Goal: Use online tool/utility

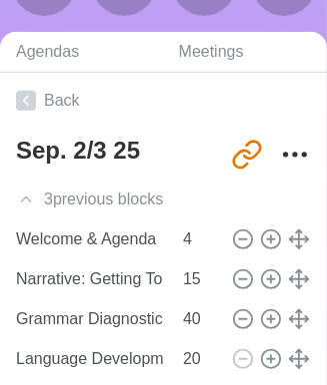
scroll to position [399, 0]
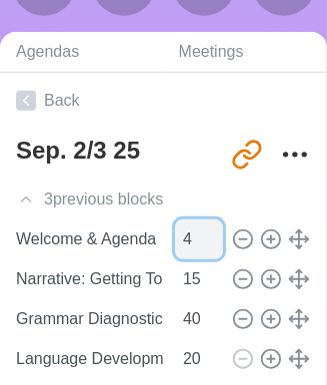
click at [205, 231] on input "5" at bounding box center [199, 240] width 48 height 40
click at [203, 232] on input "6" at bounding box center [199, 240] width 48 height 40
type input "7"
click at [204, 232] on input "7" at bounding box center [199, 240] width 48 height 40
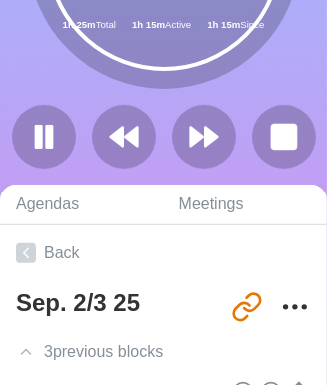
scroll to position [0, 0]
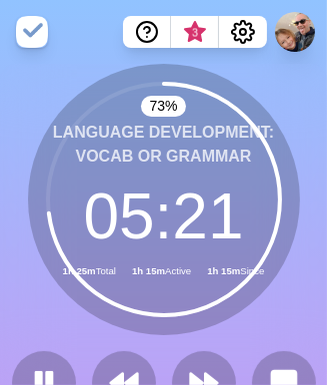
click at [285, 359] on button at bounding box center [284, 383] width 64 height 64
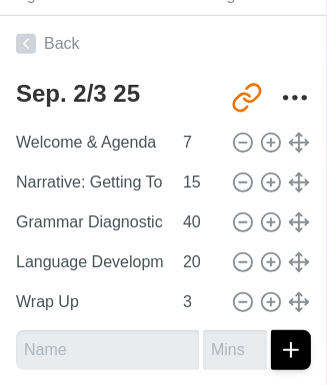
scroll to position [529, 0]
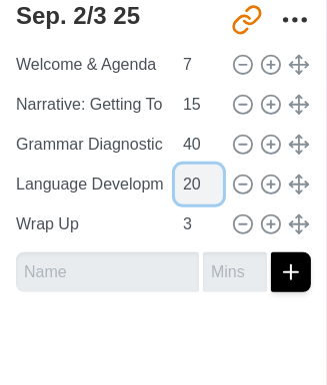
click at [207, 177] on input "21" at bounding box center [199, 185] width 48 height 40
click at [203, 180] on input "22" at bounding box center [199, 185] width 48 height 40
click at [204, 179] on input "23" at bounding box center [199, 185] width 48 height 40
click at [204, 178] on input "24" at bounding box center [199, 185] width 48 height 40
click at [205, 177] on input "25" at bounding box center [199, 185] width 48 height 40
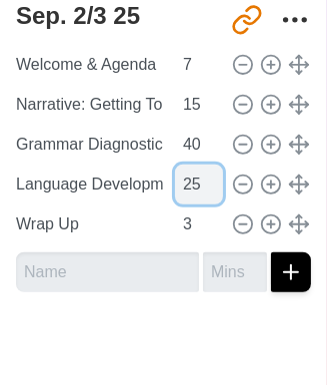
click at [204, 178] on input "26" at bounding box center [199, 185] width 48 height 40
type input "25"
click at [205, 189] on input "25" at bounding box center [199, 185] width 48 height 40
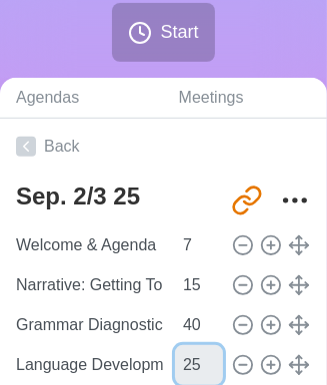
scroll to position [0, 0]
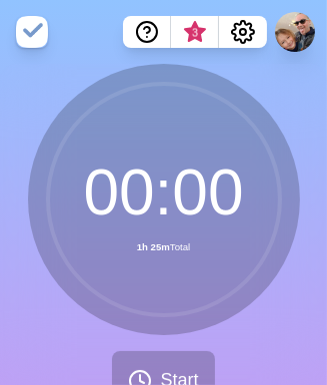
click at [293, 112] on div "00 : 00 1h 25m Total" at bounding box center [164, 200] width 272 height 272
